Goal: Task Accomplishment & Management: Manage account settings

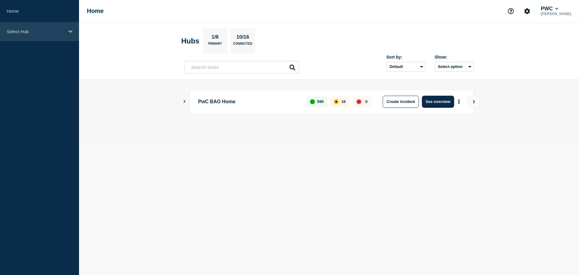
click at [25, 29] on p "Select Hub" at bounding box center [36, 31] width 58 height 5
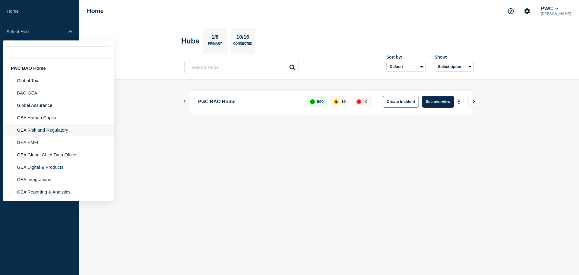
click at [31, 129] on li "GEA Risk and Regulatory" at bounding box center [58, 130] width 111 height 12
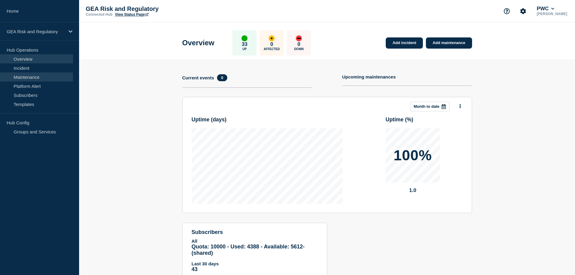
click at [37, 77] on link "Maintenance" at bounding box center [36, 76] width 73 height 9
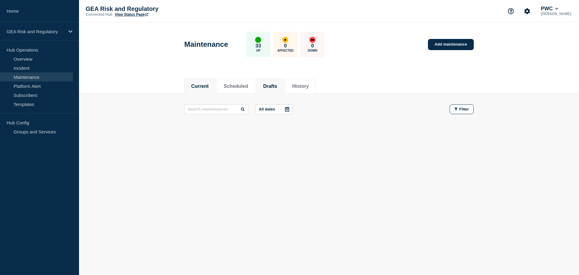
click at [284, 85] on li "Drafts" at bounding box center [270, 86] width 28 height 15
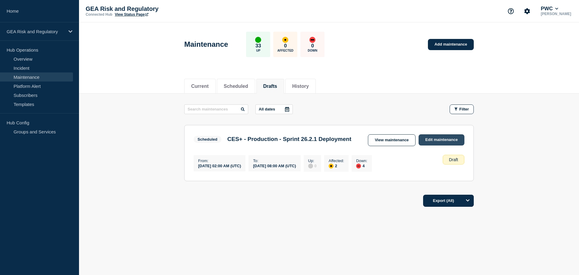
click at [449, 140] on link "Edit maintenance" at bounding box center [442, 139] width 46 height 11
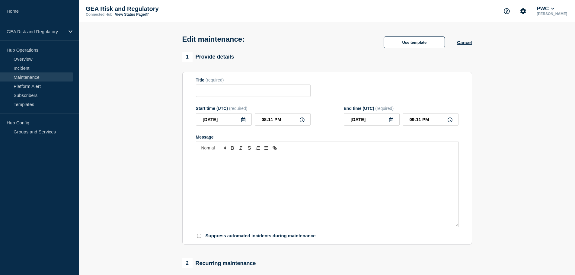
type input "CES+ - Production - Sprint 26.2.1 Deployment"
type input "[DATE]"
type input "02:00 AM"
type input "[DATE]"
type input "08:00 AM"
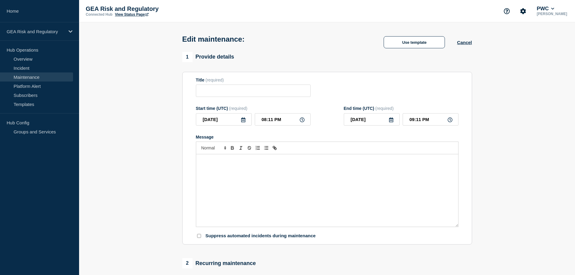
checkbox input "false"
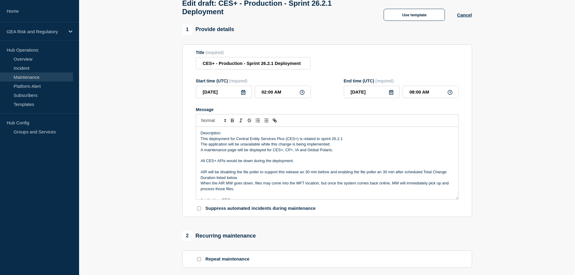
scroll to position [50, 0]
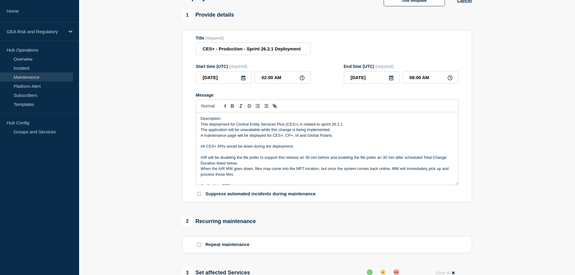
click at [297, 138] on p "A maintenance page will be displayed for CES+, CP+, IA and Global Polaris." at bounding box center [327, 135] width 253 height 5
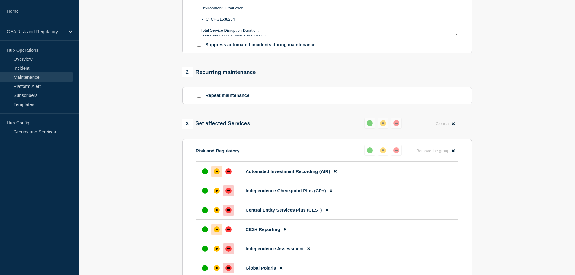
scroll to position [251, 0]
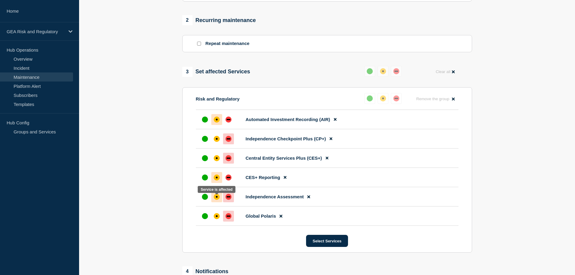
click at [217, 198] on div "affected" at bounding box center [217, 197] width 2 height 2
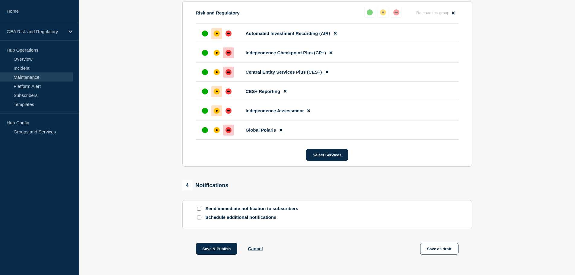
scroll to position [352, 0]
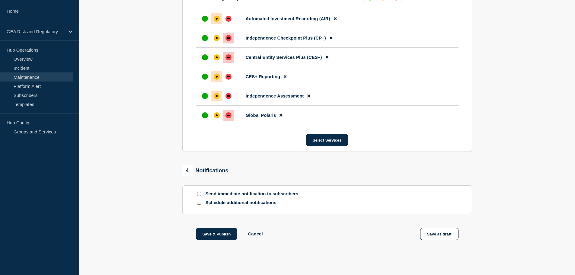
click at [199, 196] on input "Send immediate notification to subscribers" at bounding box center [199, 194] width 4 height 4
checkbox input "true"
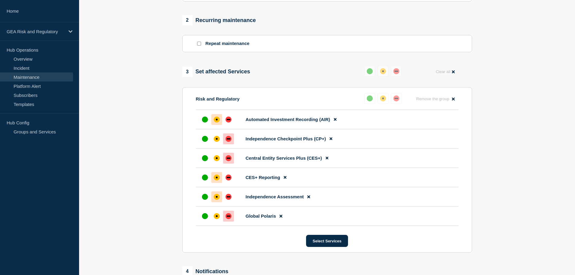
scroll to position [359, 0]
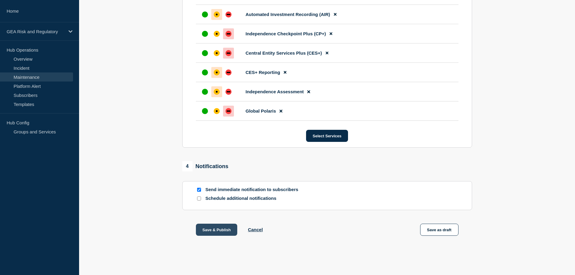
click at [213, 230] on button "Save & Publish" at bounding box center [217, 230] width 42 height 12
